Goal: Transaction & Acquisition: Purchase product/service

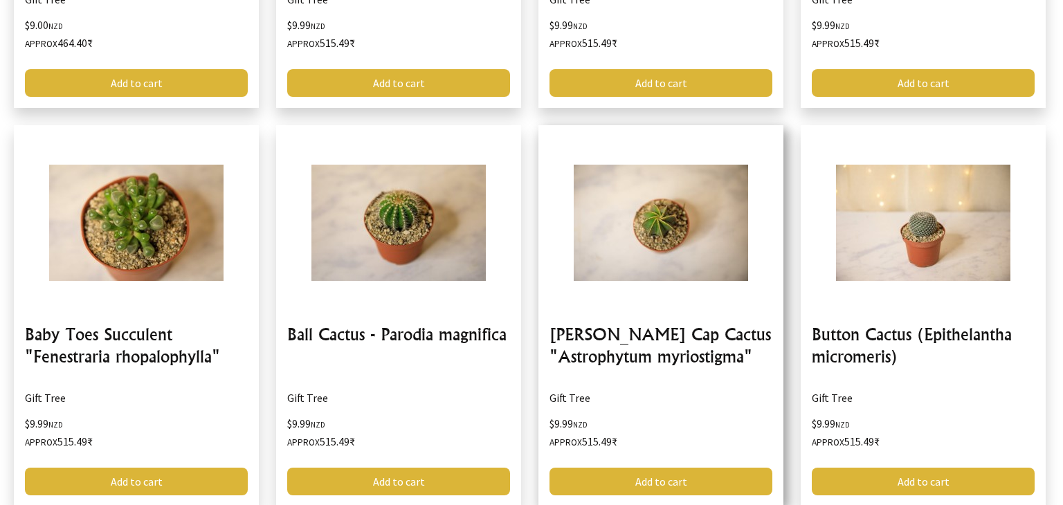
scroll to position [2042, 0]
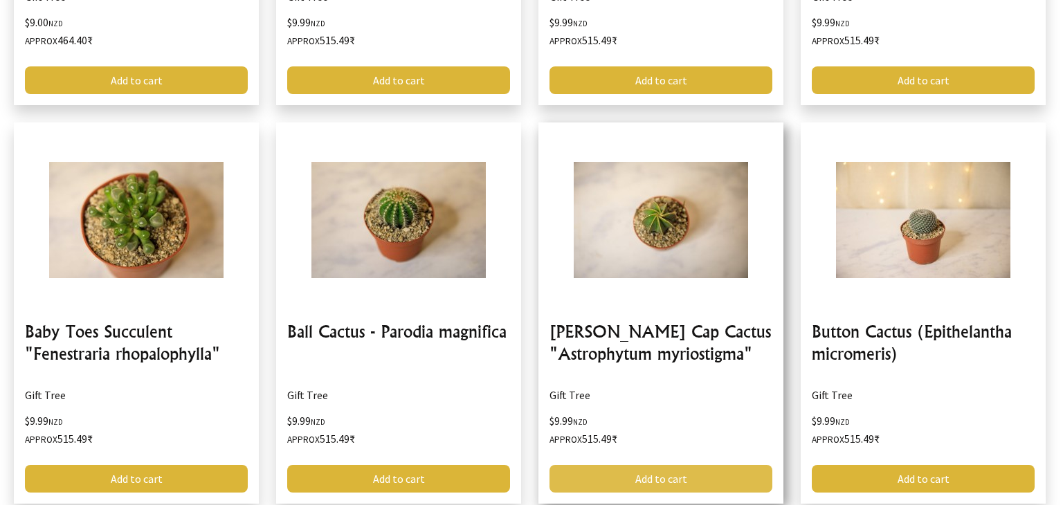
click at [651, 481] on link "Add to cart" at bounding box center [660, 479] width 223 height 28
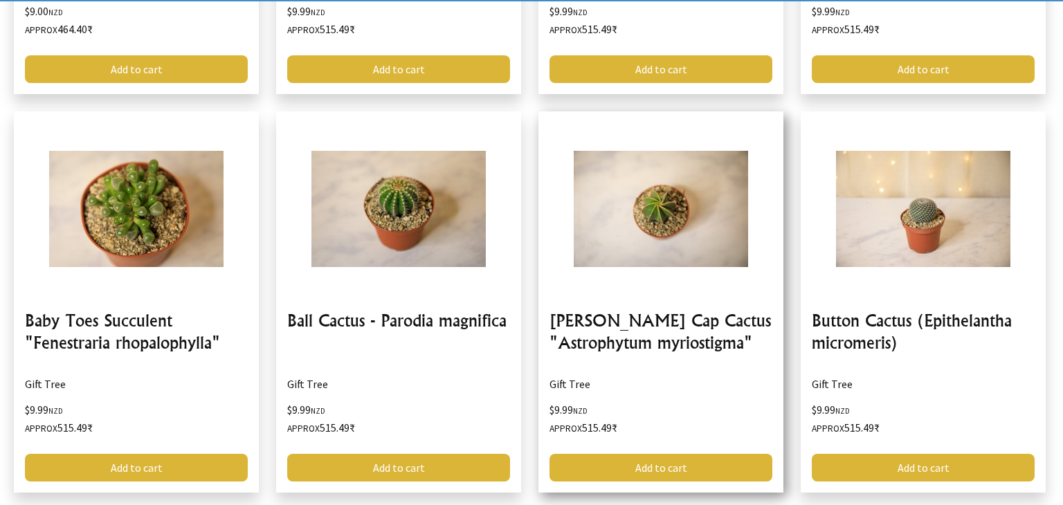
scroll to position [2275, 0]
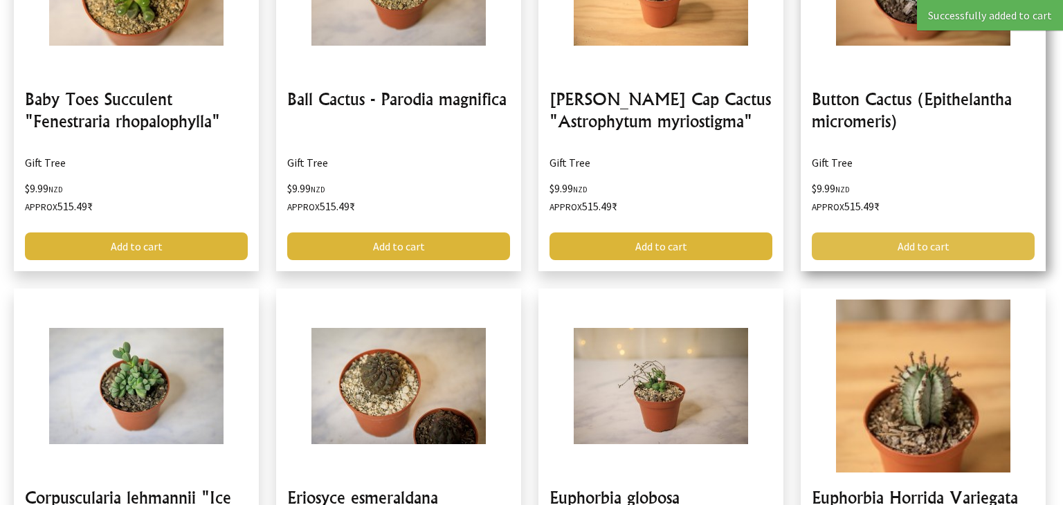
click at [874, 241] on link "Add to cart" at bounding box center [922, 246] width 223 height 28
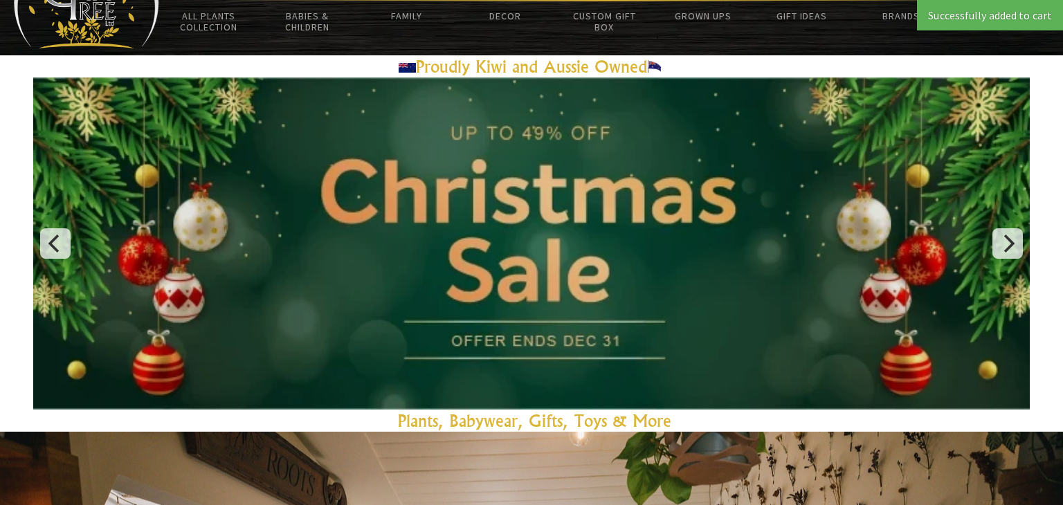
scroll to position [0, 0]
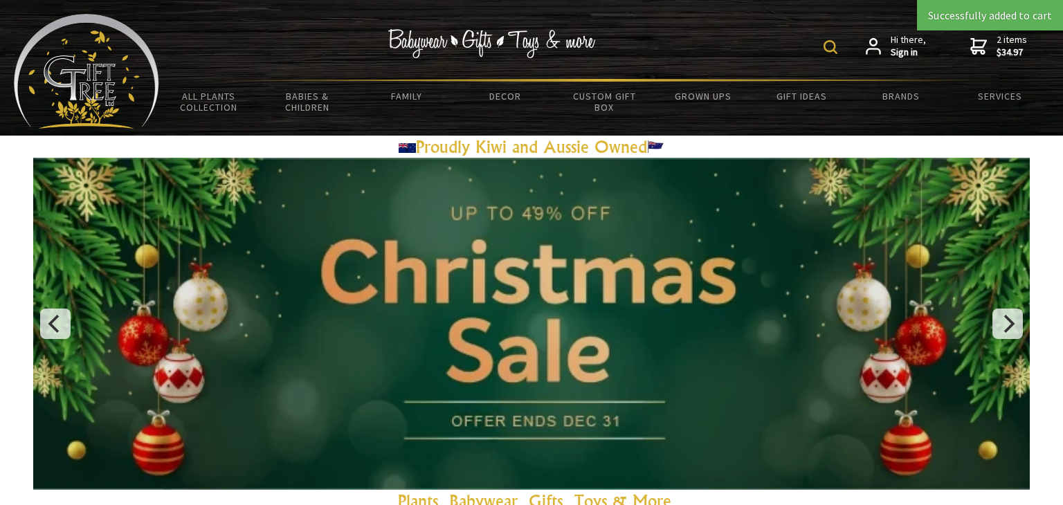
click at [980, 46] on icon at bounding box center [978, 46] width 17 height 17
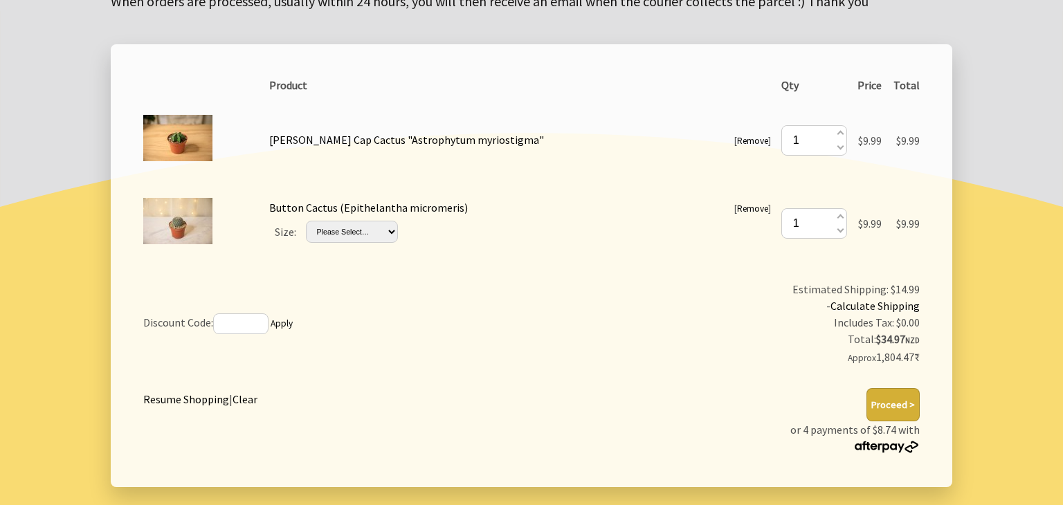
drag, startPoint x: 643, startPoint y: 329, endPoint x: 775, endPoint y: 366, distance: 137.1
click at [643, 331] on div "Includes Tax: $0.00" at bounding box center [743, 322] width 354 height 17
click at [776, 366] on div "Total: $34.97 NZD Approx 1,804.47₹" at bounding box center [743, 349] width 354 height 36
click at [892, 399] on button "Proceed >" at bounding box center [892, 404] width 53 height 33
click at [668, 413] on td "Resume Shopping | Clear Proceed > or 4 payments of $8.74 with" at bounding box center [531, 421] width 786 height 76
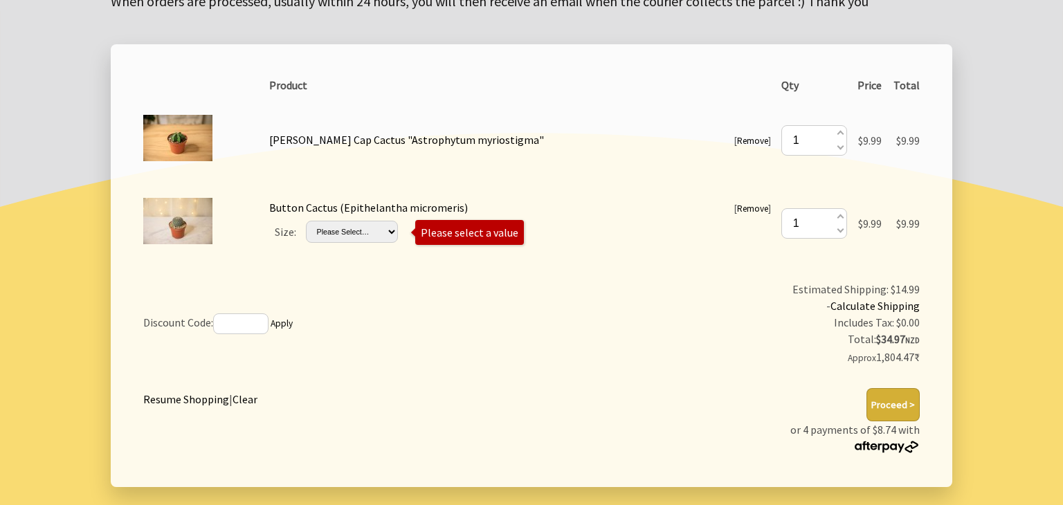
click at [473, 296] on td "Discount Code: Apply" at bounding box center [349, 323] width 422 height 95
drag, startPoint x: 475, startPoint y: 297, endPoint x: 391, endPoint y: 239, distance: 101.9
click at [475, 295] on td "Discount Code: Apply" at bounding box center [349, 323] width 422 height 95
click at [389, 236] on select "Please Select… Mini Small (+ $10.00) Medium (+ $20.00) Large (+ $40.00)" at bounding box center [352, 232] width 92 height 22
select select "Mini"
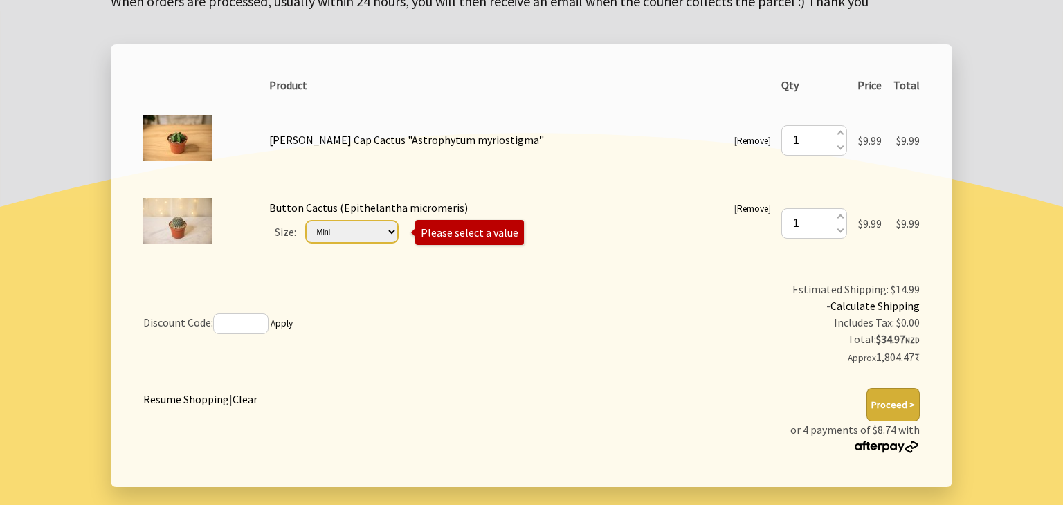
click at [324, 221] on select "Please Select… Mini Small (+ $10.00) Medium (+ $20.00) Large (+ $40.00)" at bounding box center [352, 232] width 92 height 22
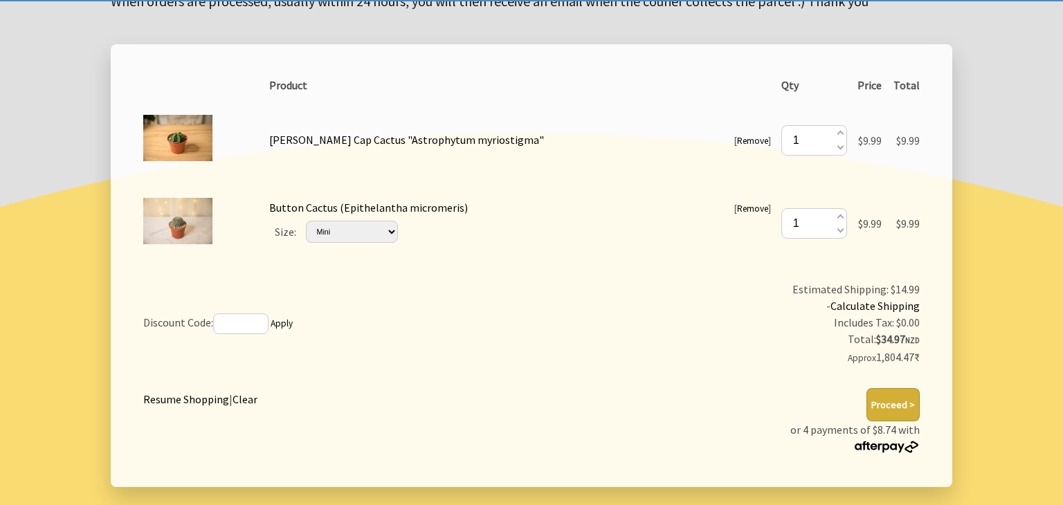
click at [407, 284] on td "Discount Code: Apply" at bounding box center [349, 323] width 422 height 95
drag, startPoint x: 540, startPoint y: 380, endPoint x: 632, endPoint y: 390, distance: 91.9
click at [545, 382] on div "Resume Shopping | Clear Proceed > or 4 payments of $8.74 with" at bounding box center [531, 421] width 797 height 87
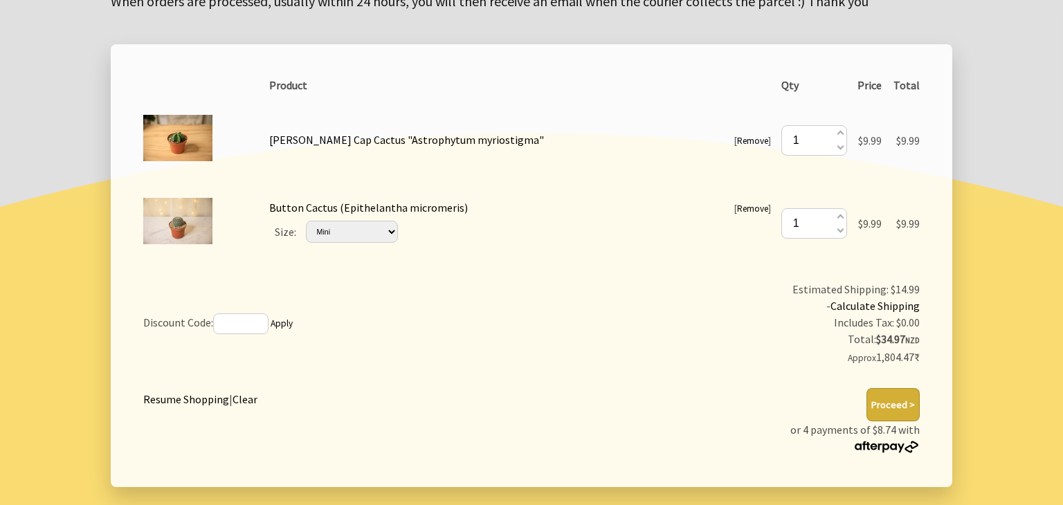
click at [882, 394] on button "Proceed >" at bounding box center [892, 404] width 53 height 33
click at [890, 403] on button "Proceed >" at bounding box center [892, 404] width 53 height 33
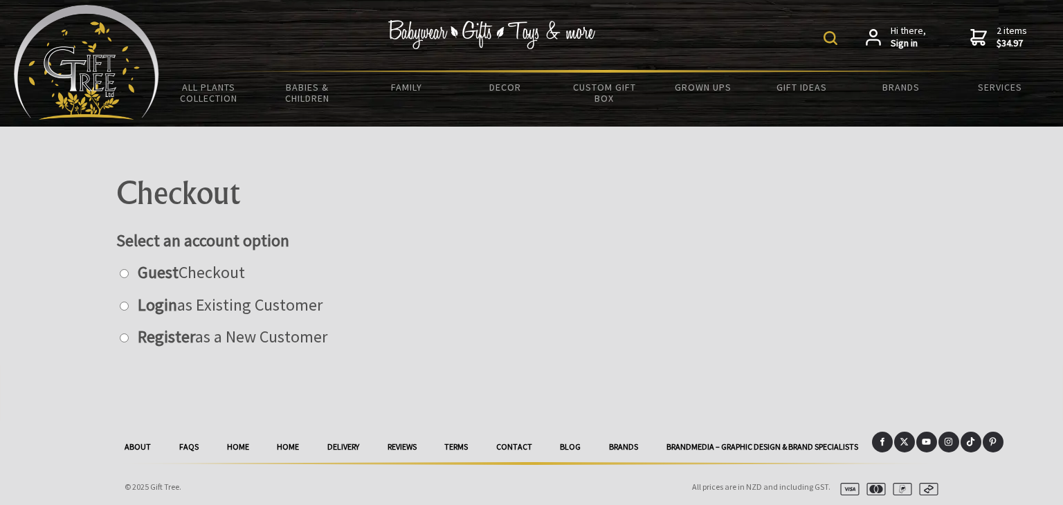
scroll to position [12, 0]
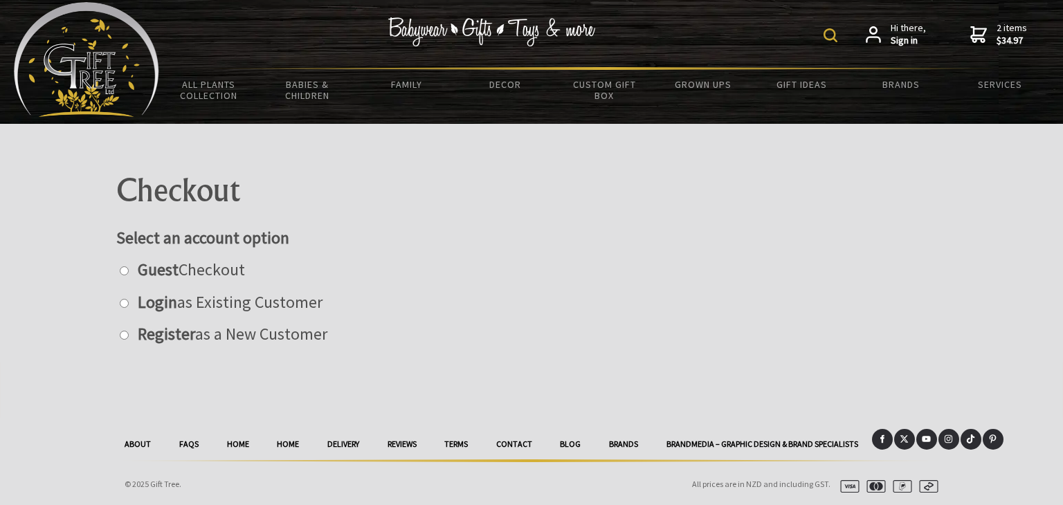
click at [476, 340] on p "Register as a New Customer" at bounding box center [531, 334] width 830 height 24
drag, startPoint x: 353, startPoint y: 329, endPoint x: 320, endPoint y: 319, distance: 34.8
click at [344, 326] on p "Register as a New Customer" at bounding box center [531, 334] width 830 height 24
click at [160, 277] on strong "Guest" at bounding box center [158, 269] width 41 height 21
click at [129, 275] on input "radio" at bounding box center [124, 270] width 9 height 9
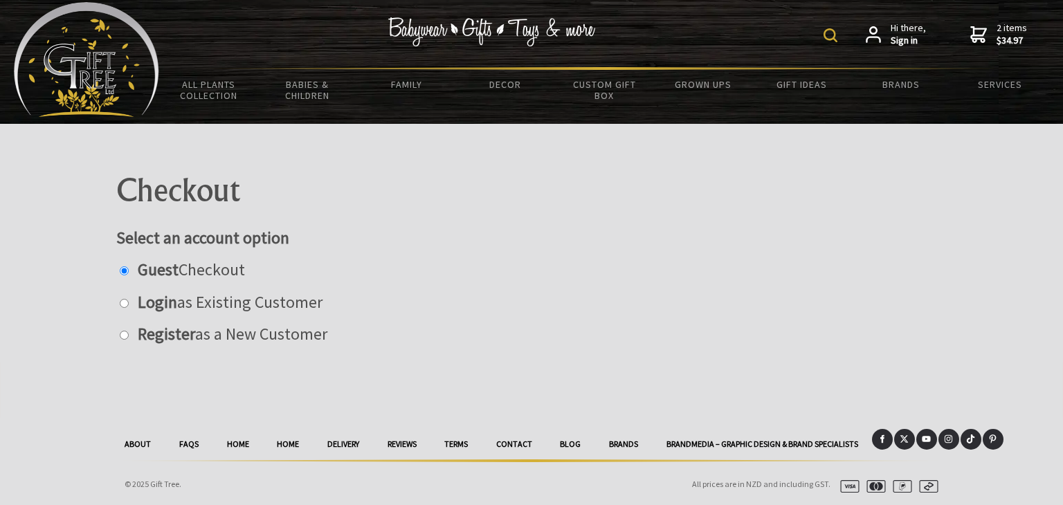
radio input "true"
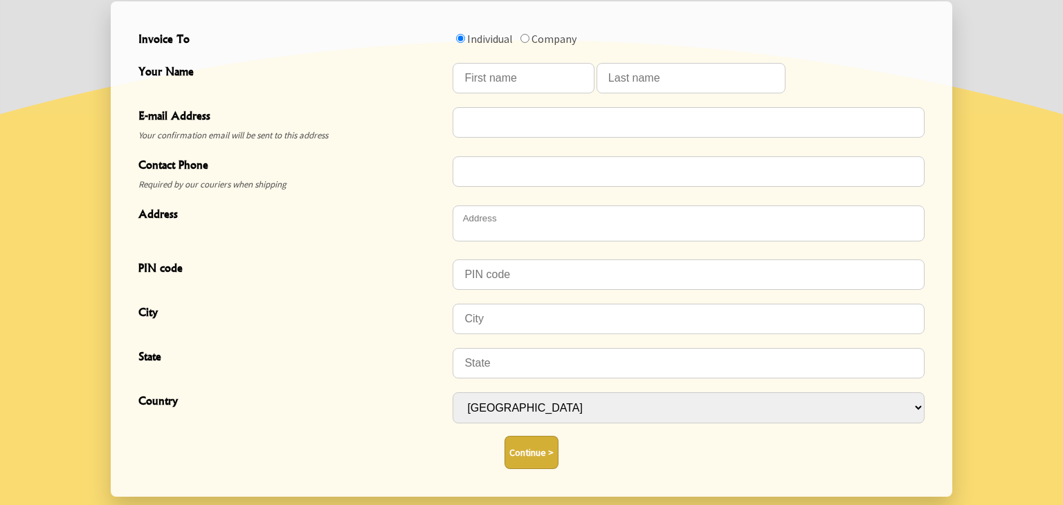
scroll to position [452, 0]
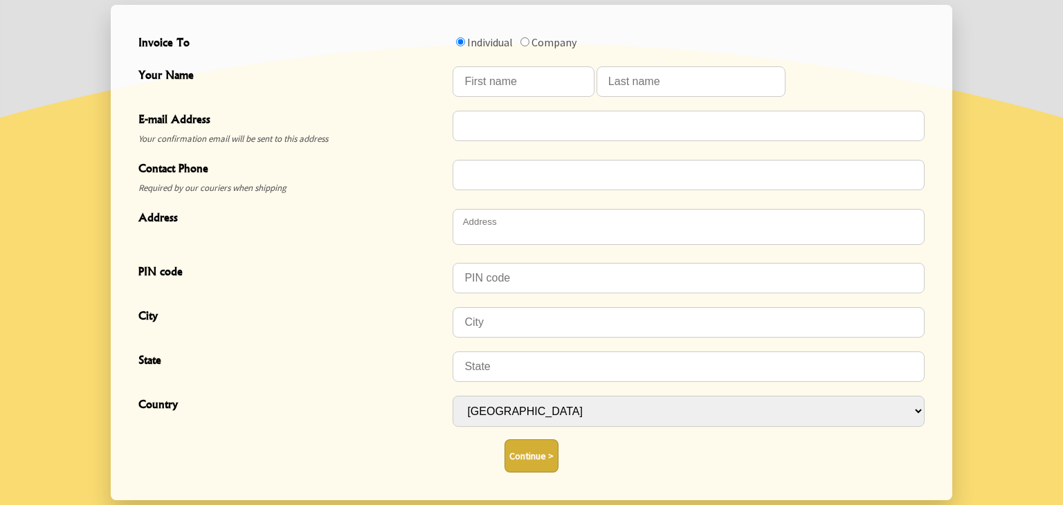
drag, startPoint x: 230, startPoint y: 404, endPoint x: 298, endPoint y: 406, distance: 67.8
click at [231, 404] on span "Country" at bounding box center [291, 406] width 307 height 20
